Goal: Use online tool/utility: Utilize a website feature to perform a specific function

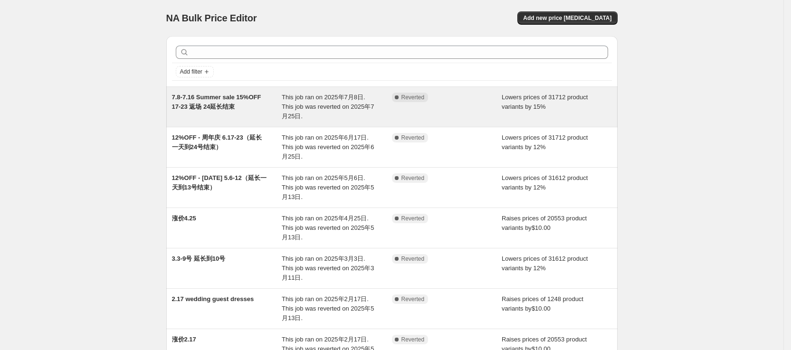
click at [452, 110] on div "Complete Reverted" at bounding box center [447, 107] width 110 height 28
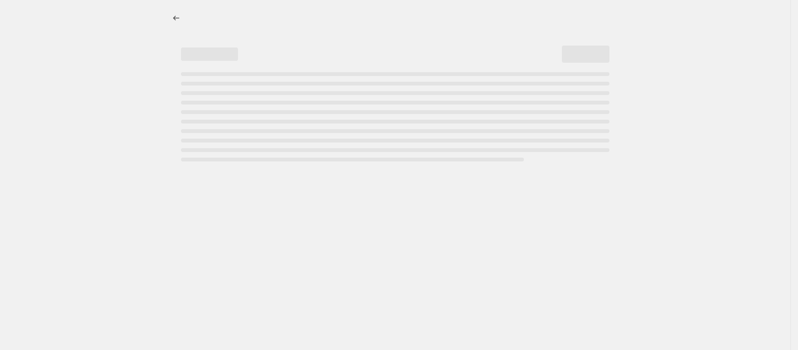
select select "percentage"
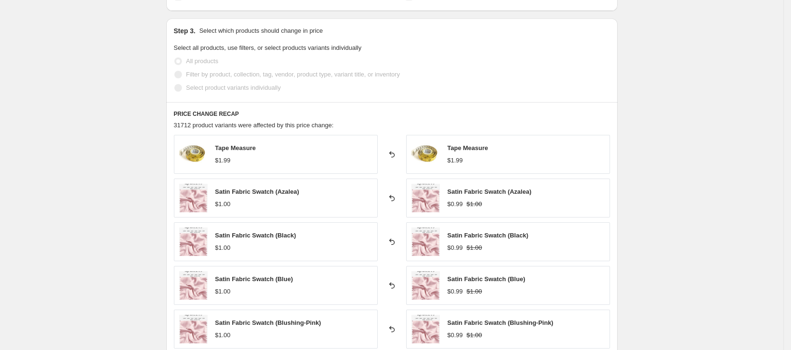
scroll to position [570, 0]
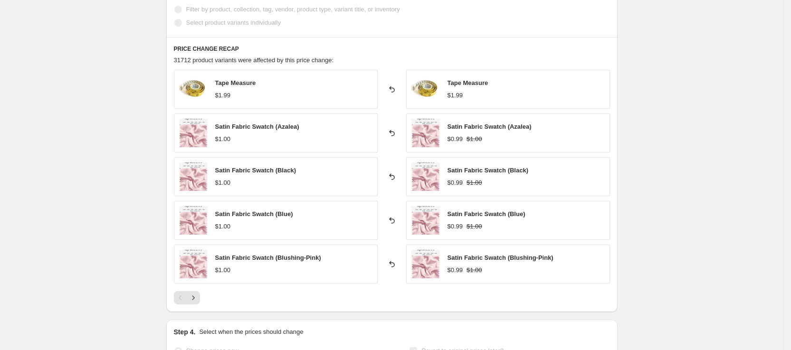
click at [737, 83] on div "7.8-7.16 Summer sale 15%OFF 17-23 返场 24延长结束. This page is ready 7.8-7.16 Summer…" at bounding box center [391, 15] width 783 height 1170
